Goal: Transaction & Acquisition: Subscribe to service/newsletter

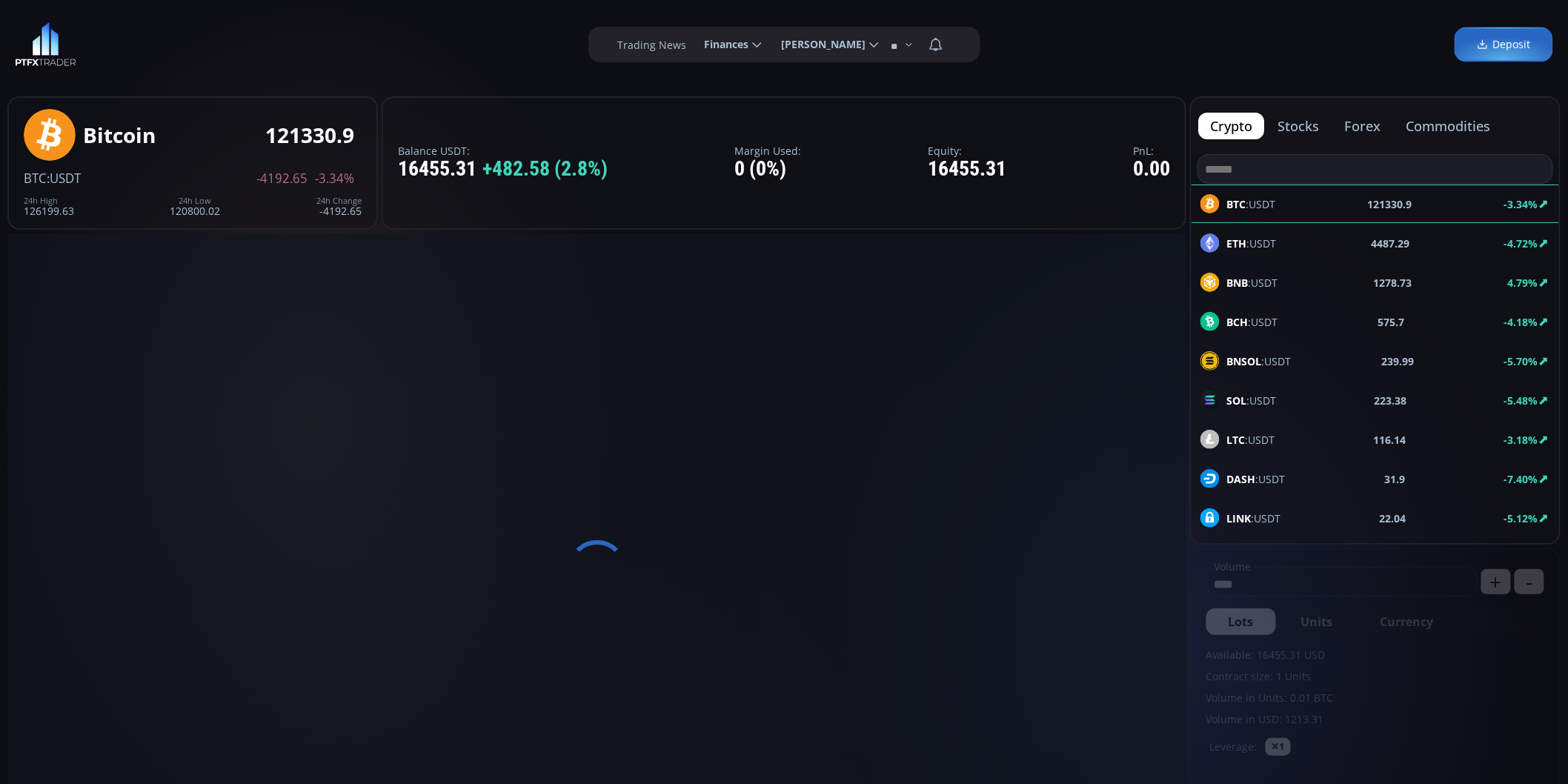
scroll to position [206, 0]
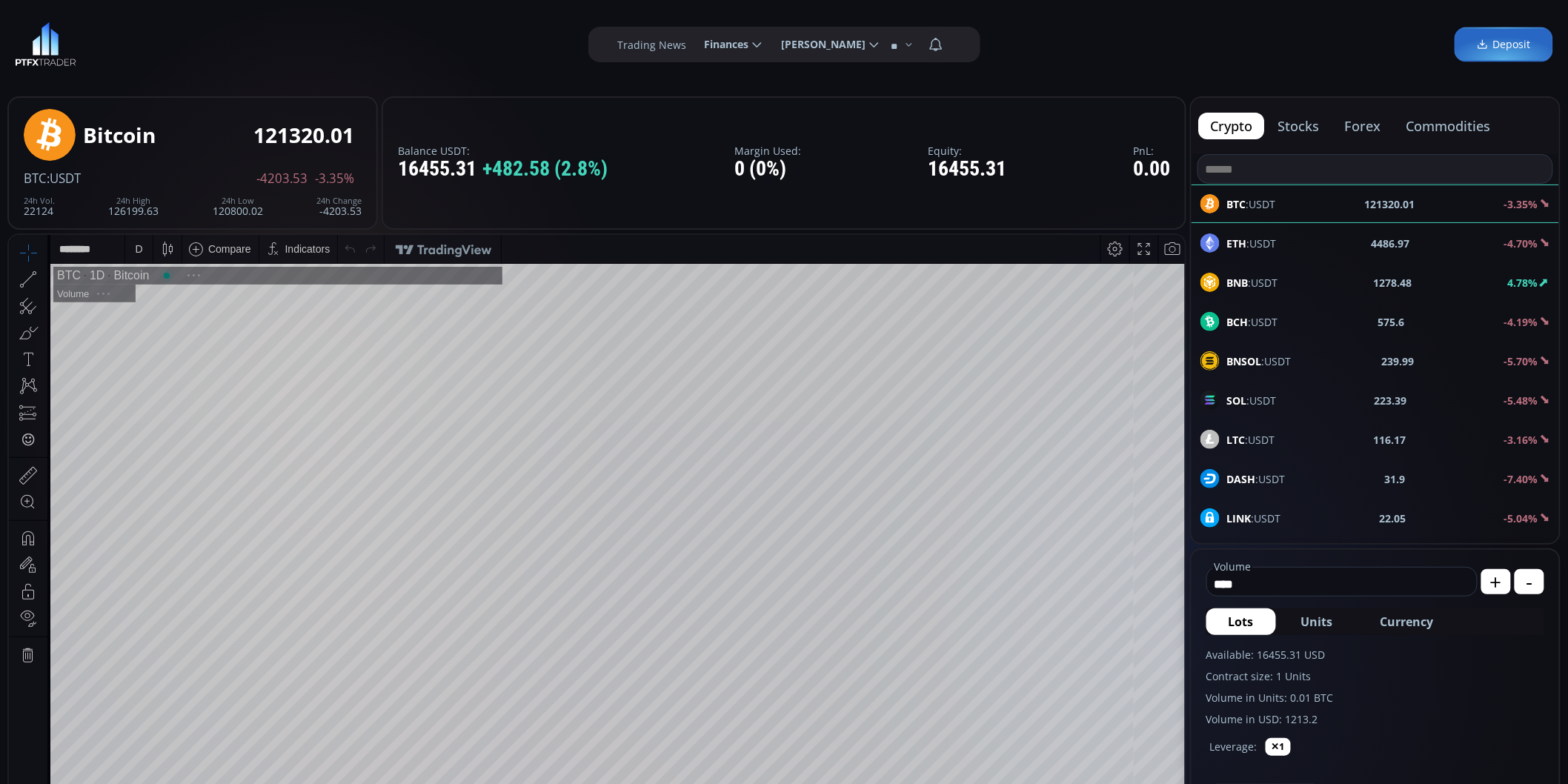
click at [730, 45] on span "Finances" at bounding box center [721, 44] width 55 height 30
click at [693, 45] on input "********" at bounding box center [693, 44] width 0 height 15
click at [728, 137] on link "Savings" at bounding box center [732, 138] width 71 height 23
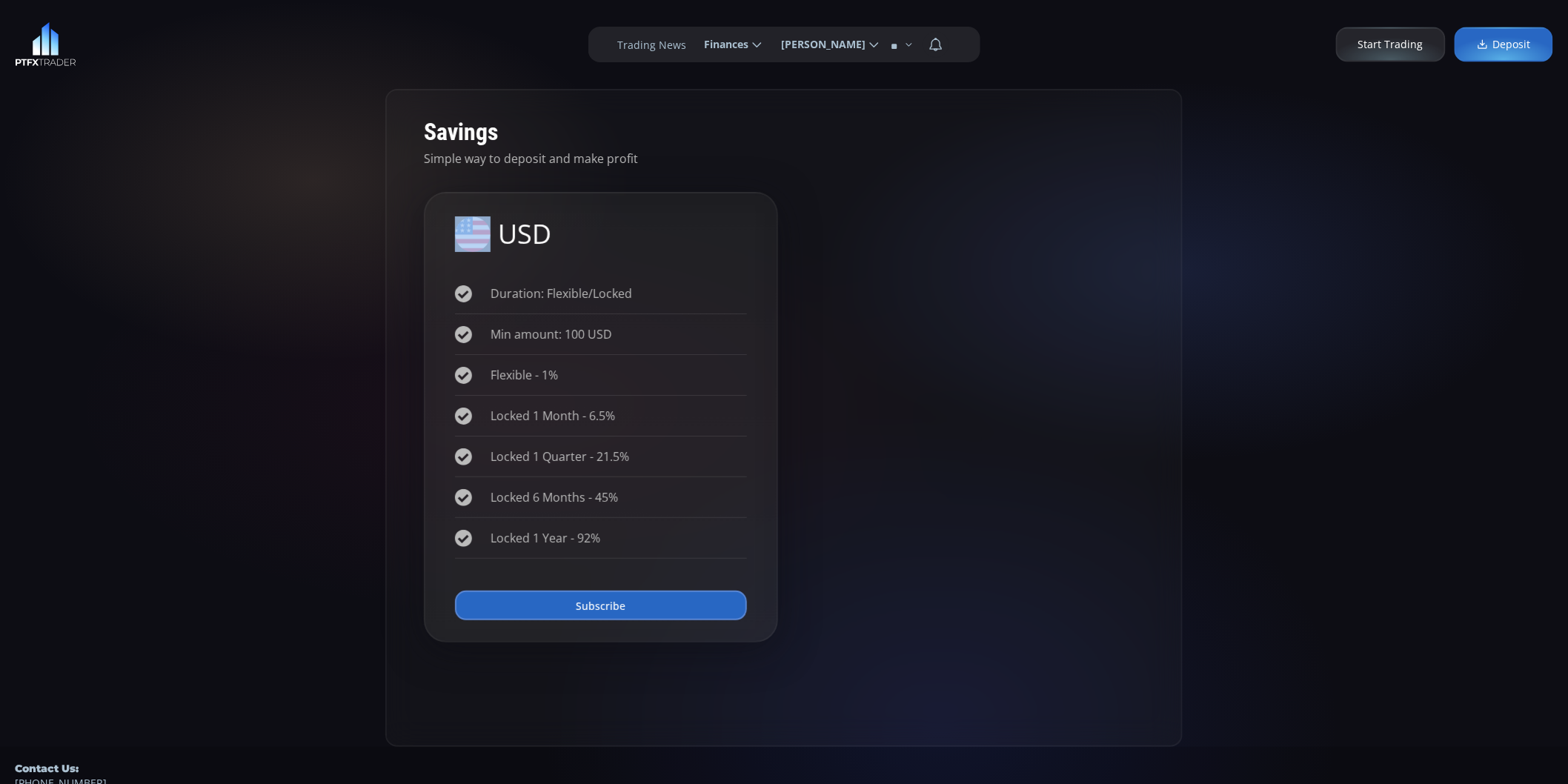
drag, startPoint x: 502, startPoint y: 232, endPoint x: 571, endPoint y: 235, distance: 69.1
click at [571, 235] on div "USD" at bounding box center [600, 235] width 292 height 40
click at [543, 234] on div "USD" at bounding box center [600, 235] width 292 height 40
click at [631, 293] on li "Duration: Flexible/Locked" at bounding box center [600, 293] width 292 height 41
click at [624, 295] on li "Duration: Flexible/Locked" at bounding box center [600, 293] width 292 height 41
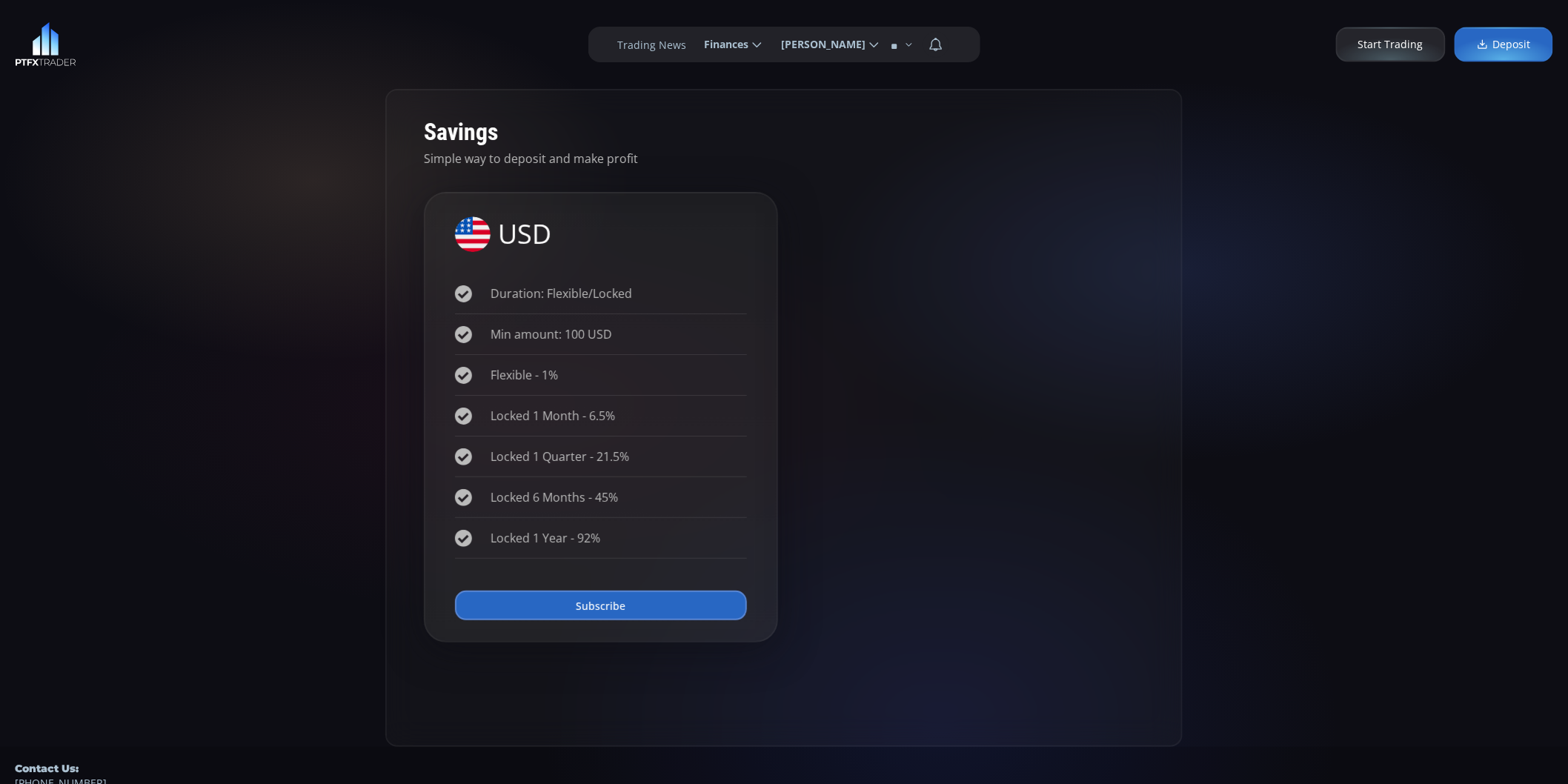
click at [624, 295] on li "Duration: Flexible/Locked" at bounding box center [600, 293] width 292 height 41
drag, startPoint x: 598, startPoint y: 295, endPoint x: 627, endPoint y: 296, distance: 29.0
click at [627, 296] on li "Duration: Flexible/Locked" at bounding box center [600, 293] width 292 height 41
copy li "Duration: Flexible/Locked"
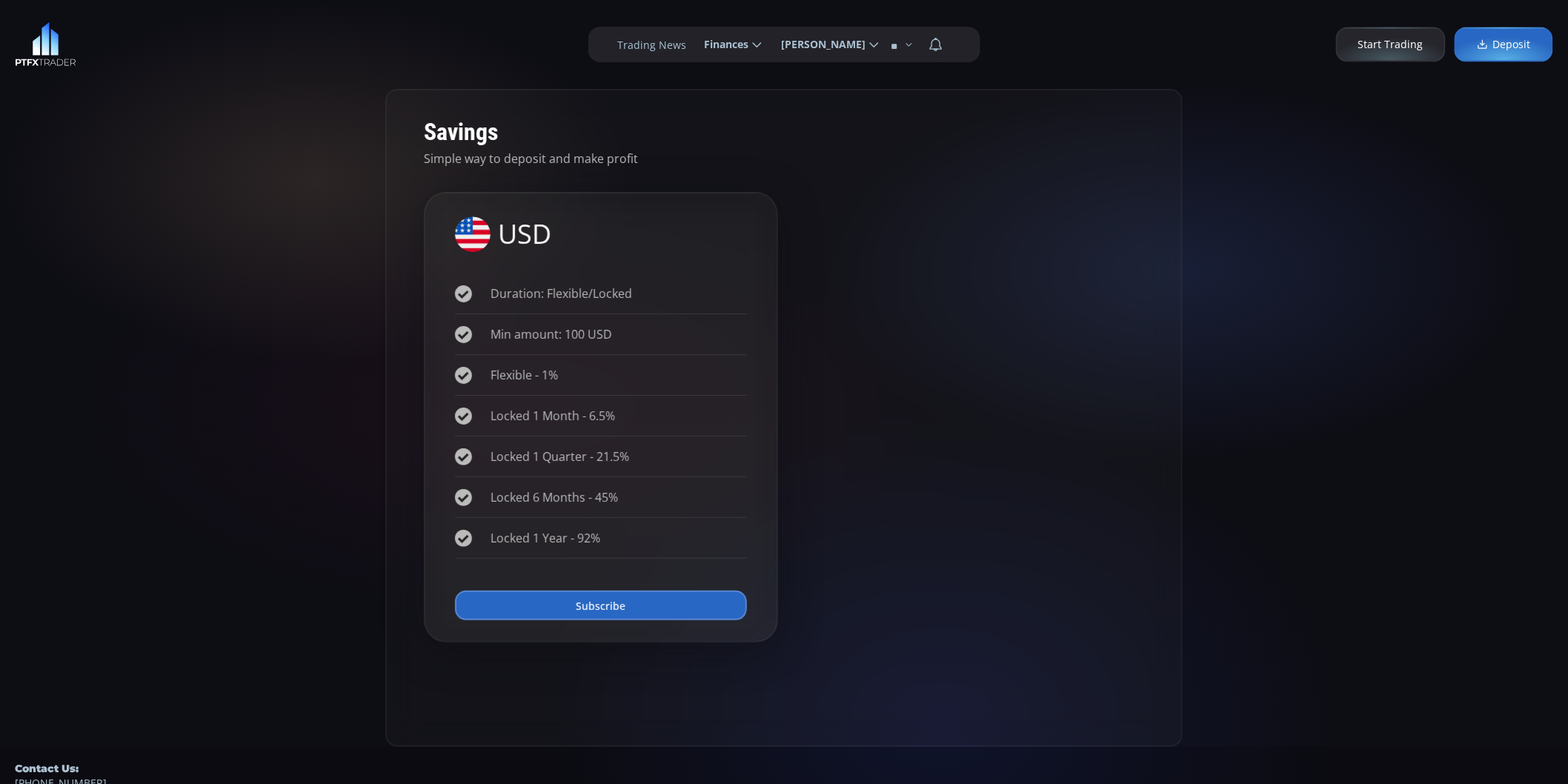
click at [594, 290] on li "Duration: Flexible/Locked" at bounding box center [600, 293] width 292 height 41
click at [575, 293] on li "Duration: Flexible/Locked" at bounding box center [600, 293] width 292 height 41
click at [609, 608] on button "Subscribe" at bounding box center [600, 605] width 292 height 30
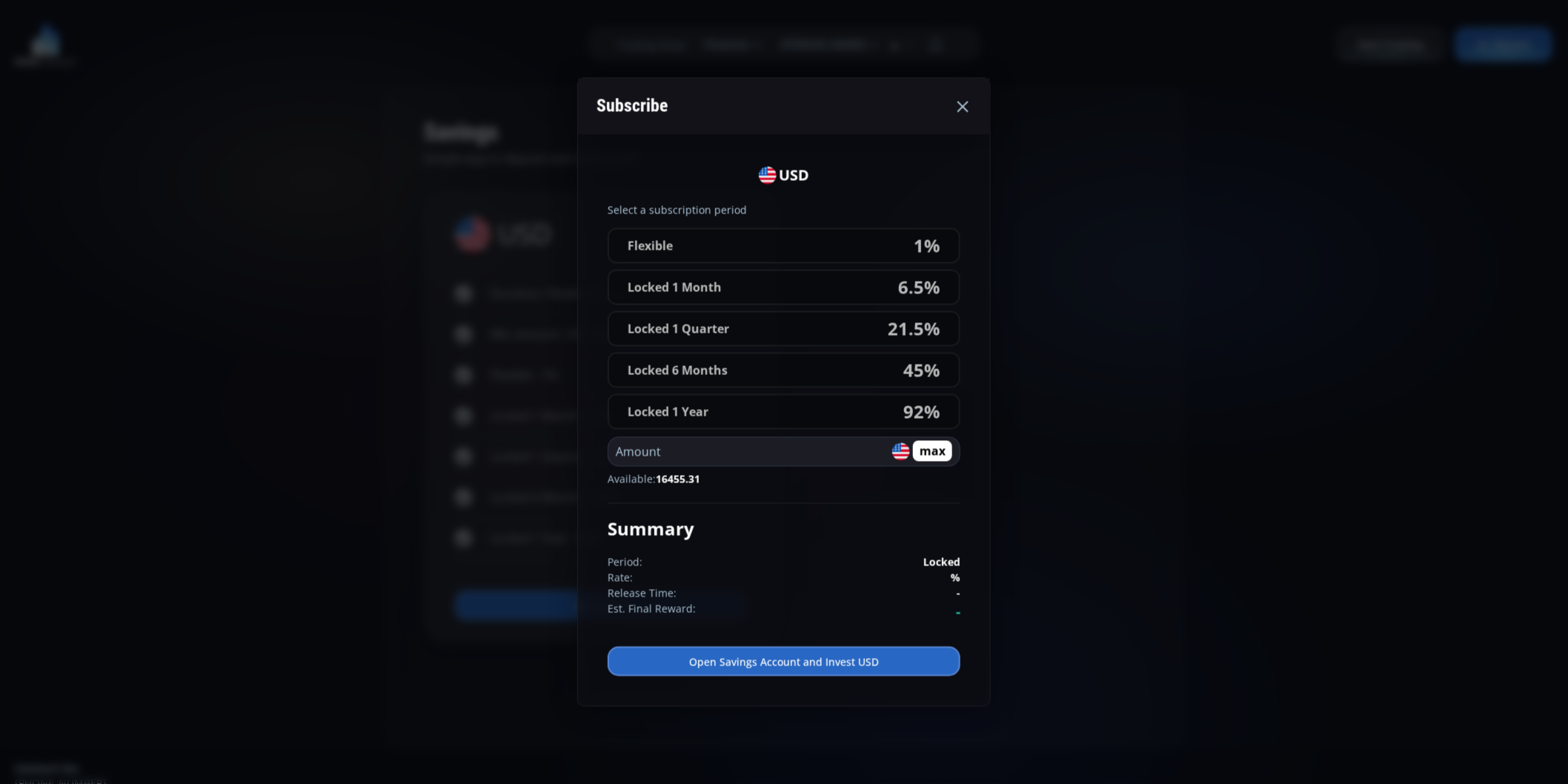
click at [883, 255] on button "Flexible 1%" at bounding box center [783, 246] width 353 height 35
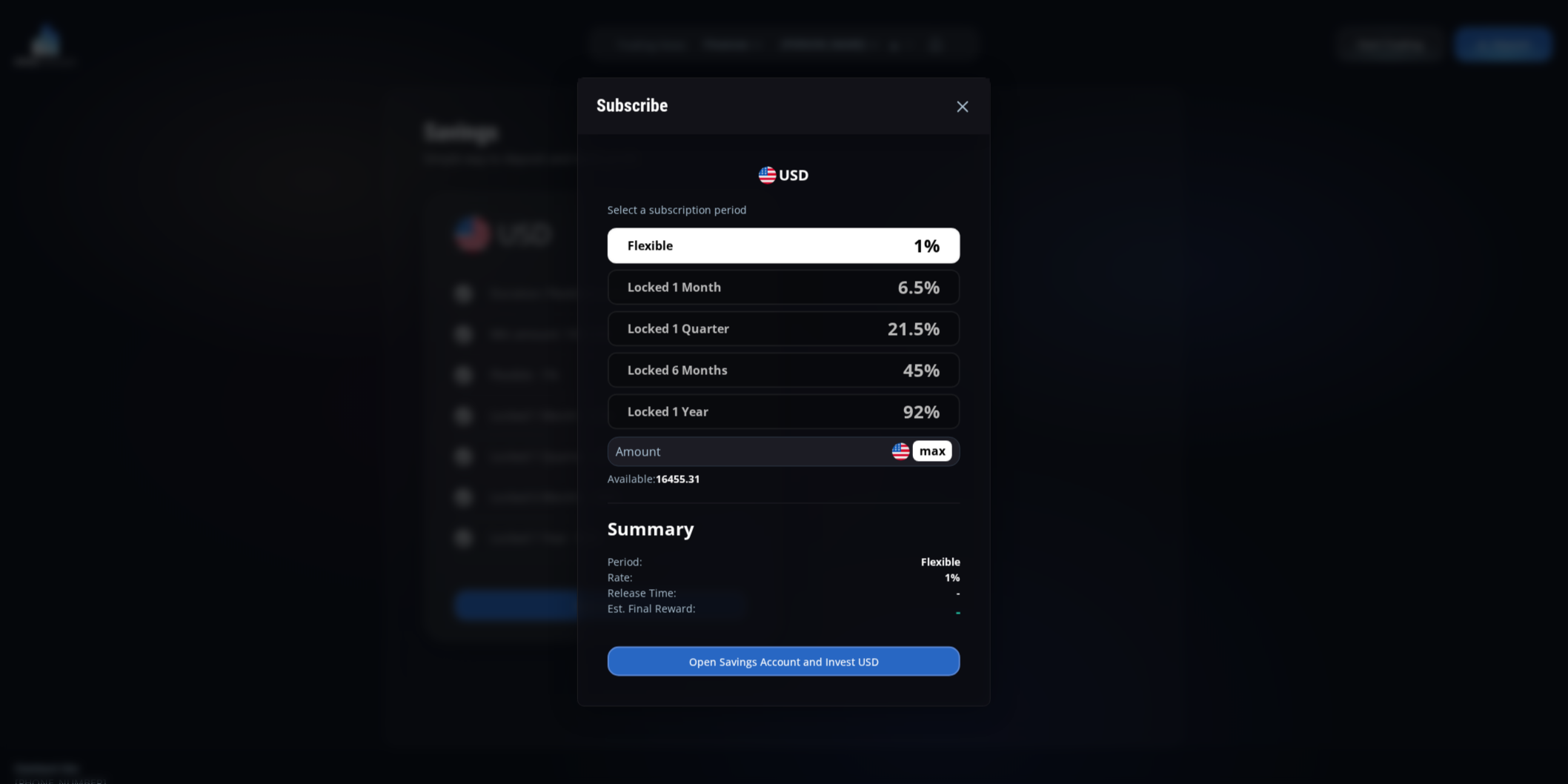
click at [846, 293] on button "Locked 1 Month 6.5%" at bounding box center [783, 288] width 353 height 35
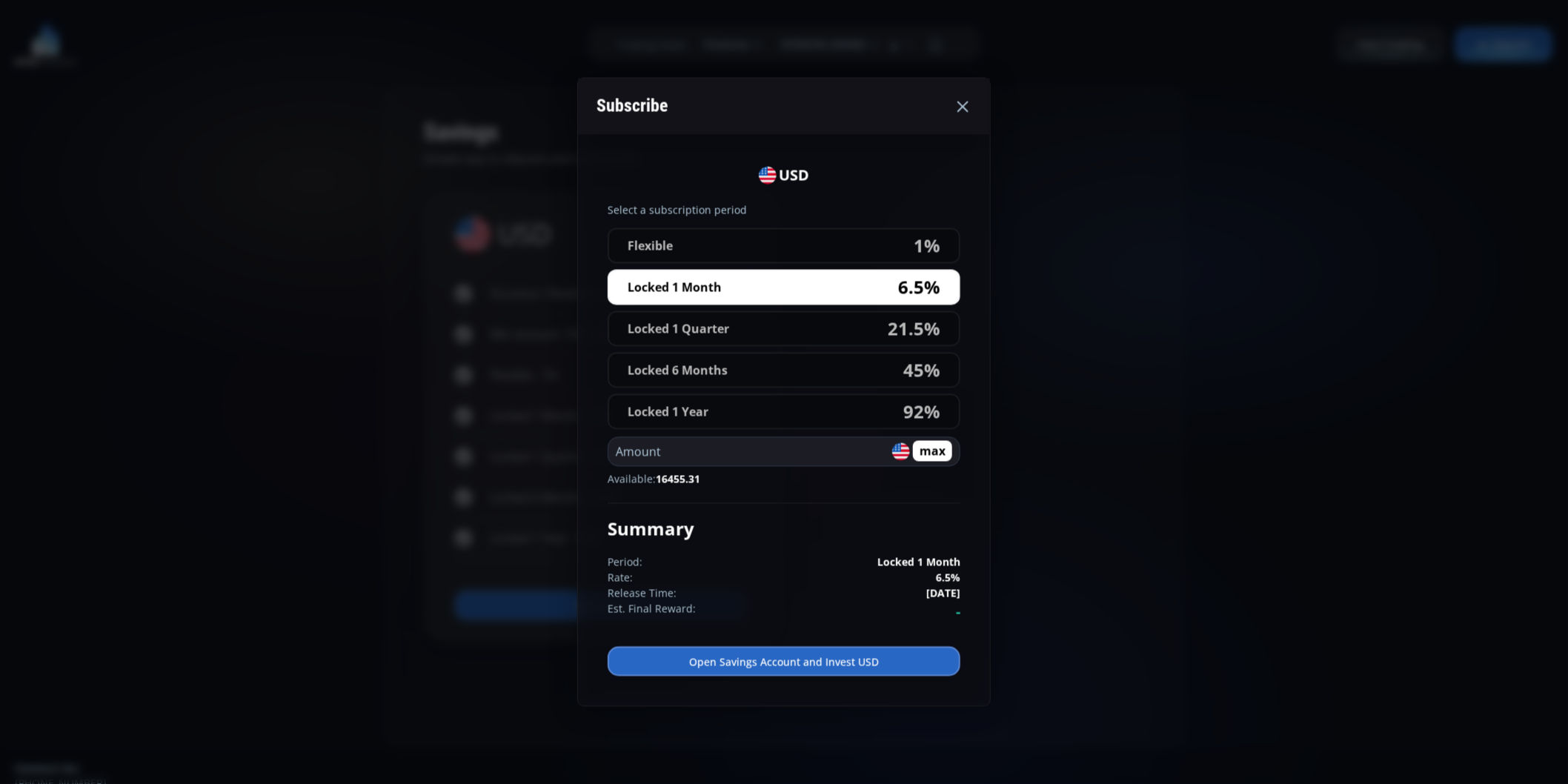
click at [900, 451] on img at bounding box center [901, 452] width 18 height 18
click at [953, 451] on fieldset "Amount max" at bounding box center [783, 451] width 353 height 30
click at [731, 447] on input "number" at bounding box center [749, 451] width 284 height 28
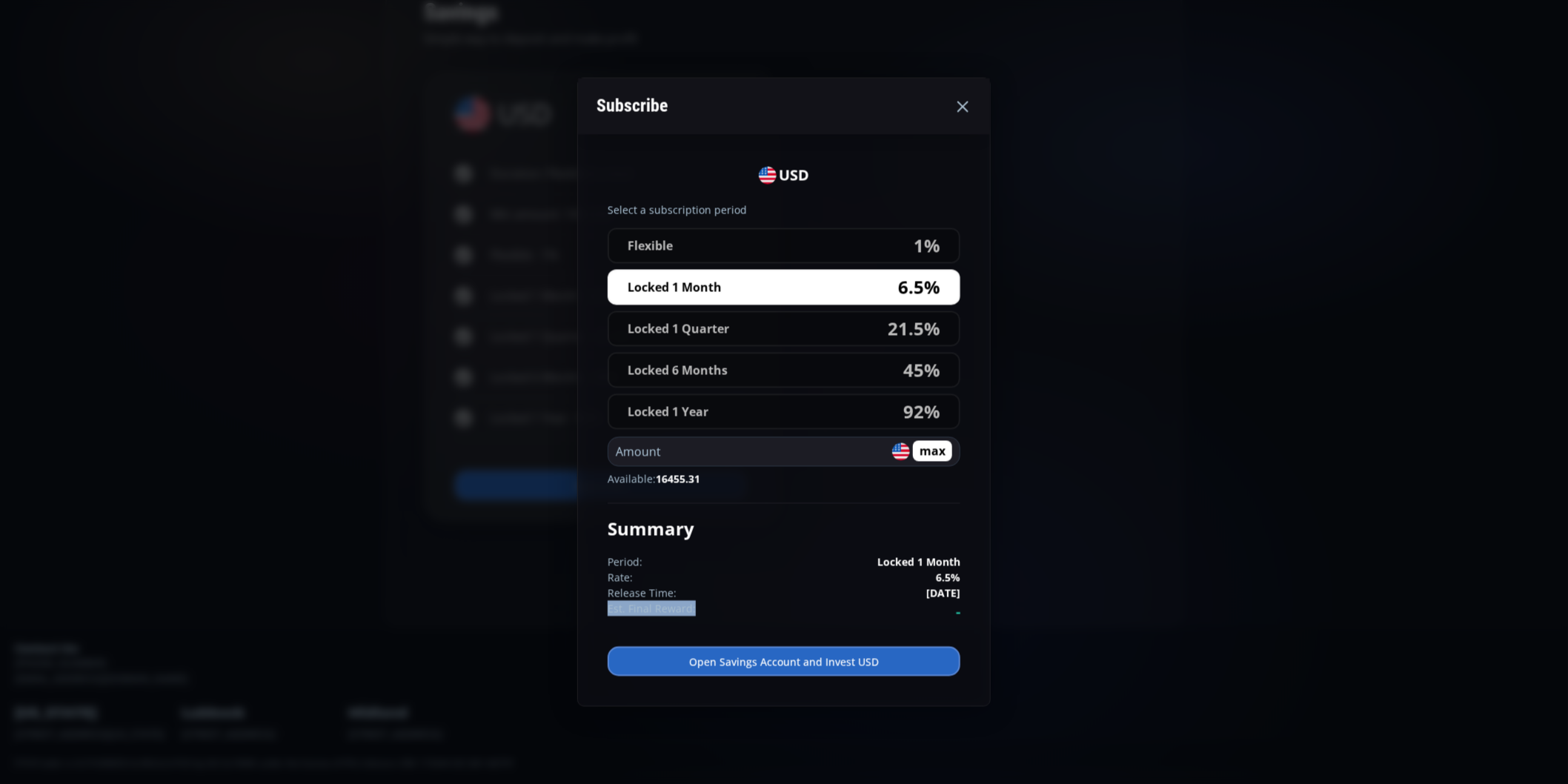
drag, startPoint x: 609, startPoint y: 606, endPoint x: 697, endPoint y: 606, distance: 88.0
click at [697, 606] on dt "Est. Final Reward:" at bounding box center [696, 612] width 177 height 22
copy dt "Est. Final Reward:"
click at [690, 447] on input "number" at bounding box center [749, 451] width 284 height 28
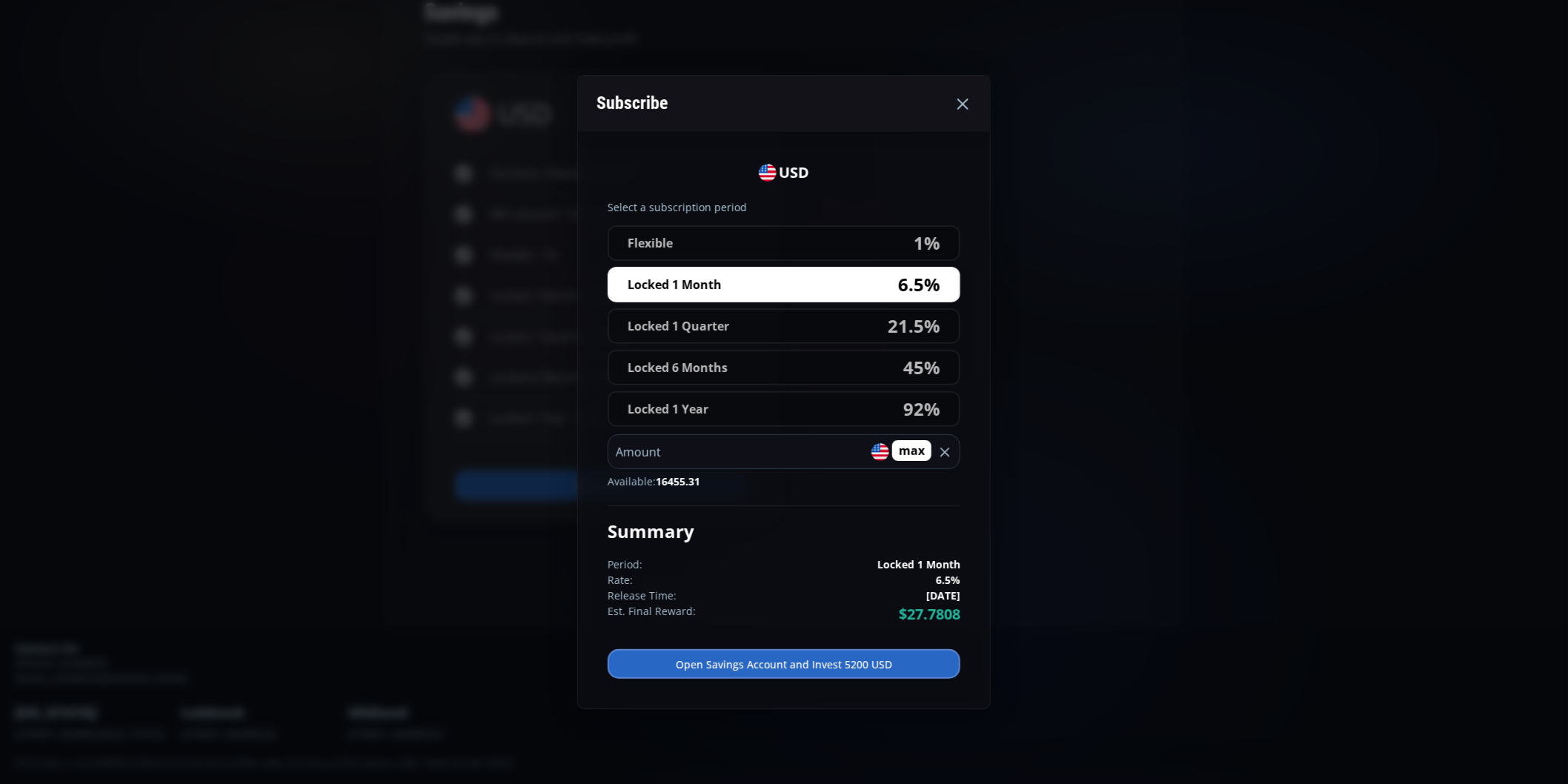
type input "****"
click at [913, 334] on strong "21.5%" at bounding box center [913, 325] width 52 height 27
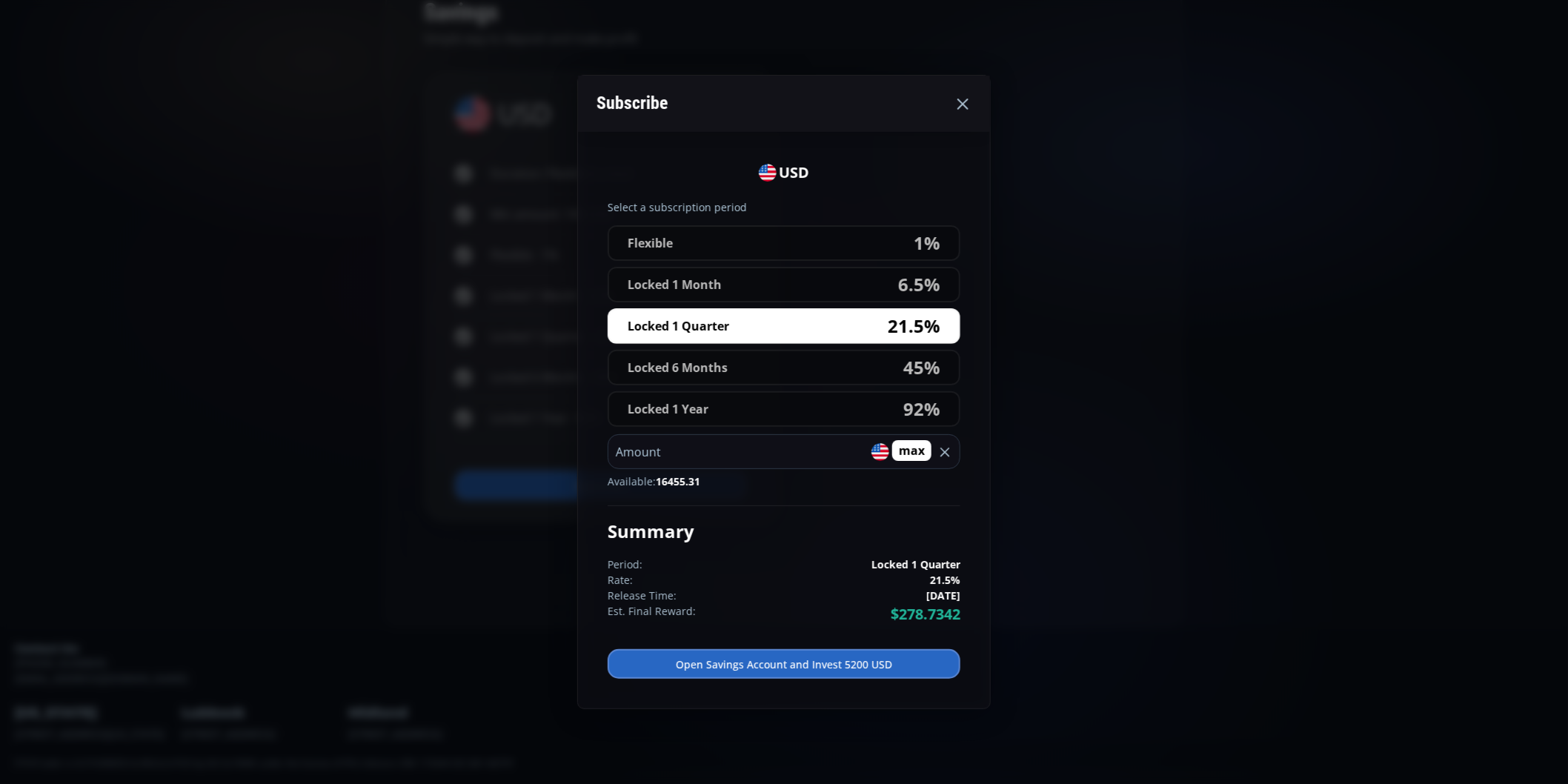
click at [893, 406] on button "Locked 1 Year 92%" at bounding box center [783, 409] width 353 height 35
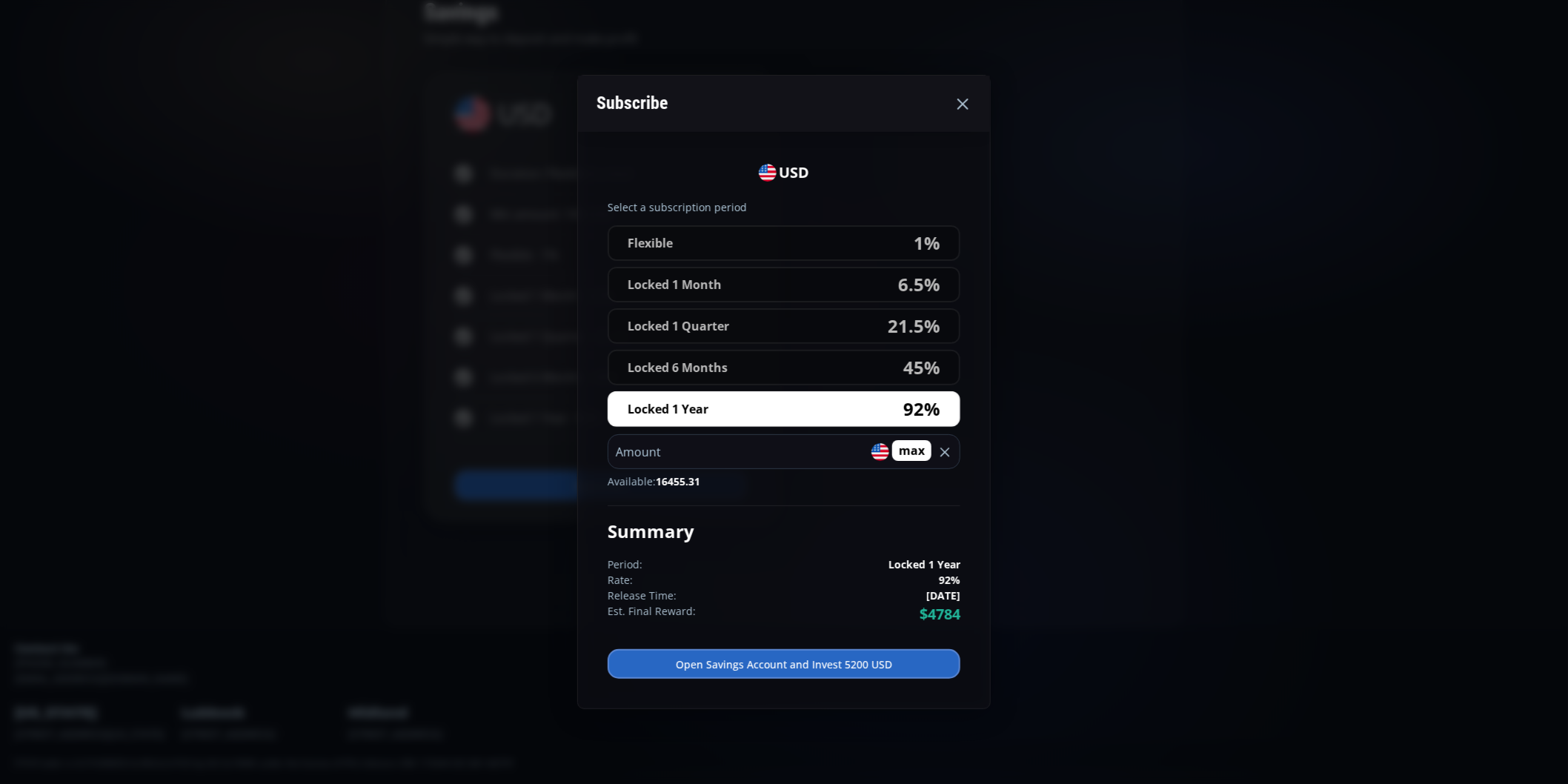
click at [967, 104] on use at bounding box center [963, 104] width 11 height 11
